Goal: Transaction & Acquisition: Purchase product/service

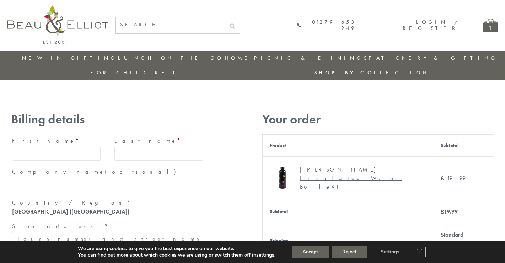
type input "maria33@yahoo.com"
type input "Maria"
type input "Williams"
type input "23, Scottsdale, Happytown"
type input "London"
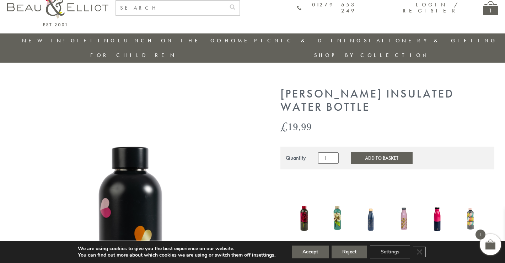
scroll to position [72, 0]
